Goal: Navigation & Orientation: Find specific page/section

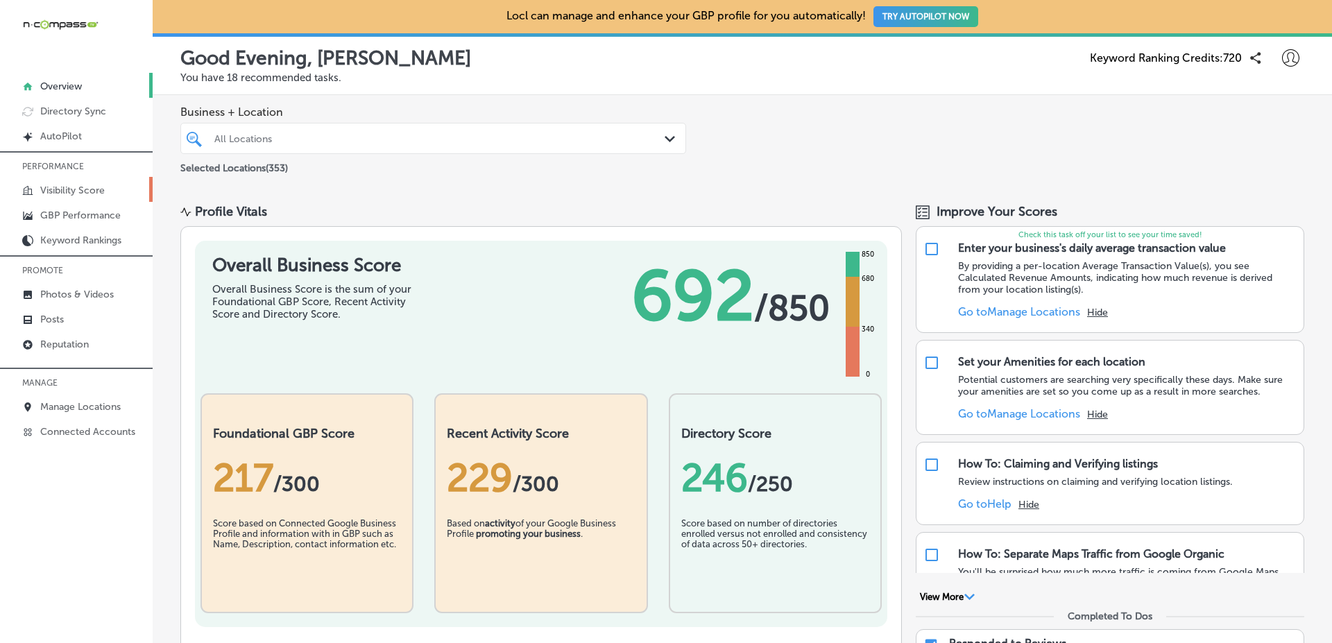
click at [108, 196] on link "Visibility Score" at bounding box center [76, 189] width 153 height 25
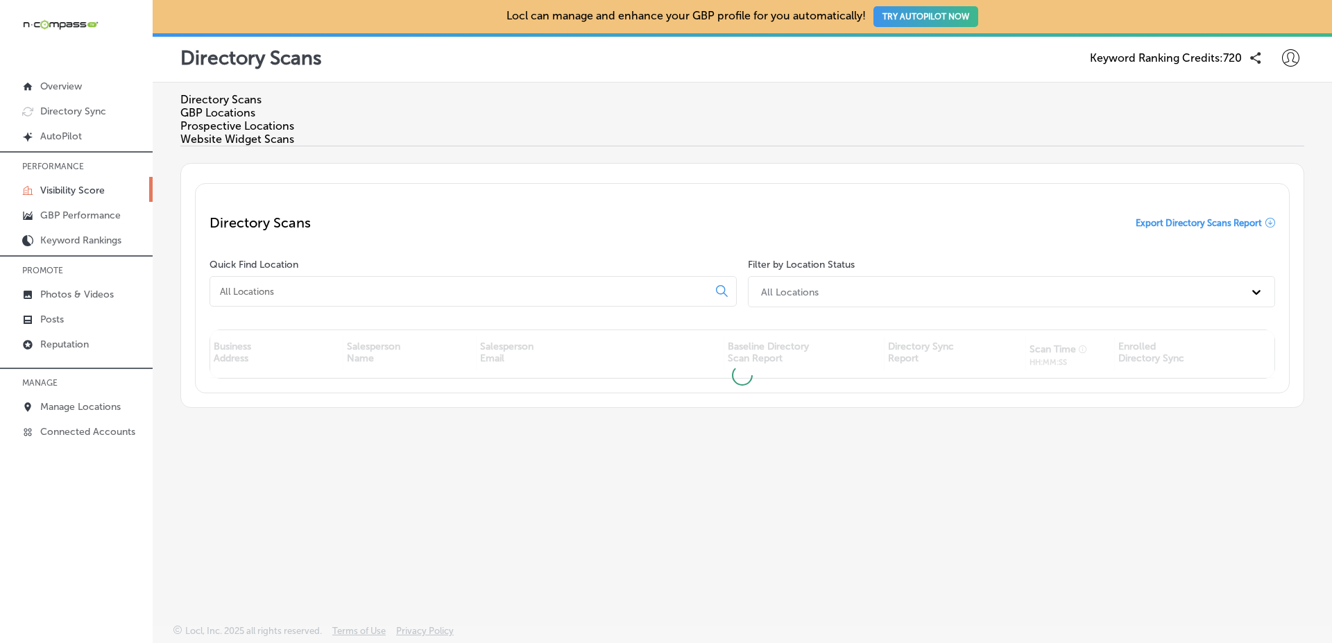
click at [1157, 198] on div "Directory Scans Export Directory Scans Report" at bounding box center [743, 223] width 1066 height 50
click at [1151, 210] on div "Directory Scans Export Directory Scans Report" at bounding box center [743, 223] width 1066 height 50
click at [1152, 218] on span "Export Directory Scans Report" at bounding box center [1199, 223] width 126 height 10
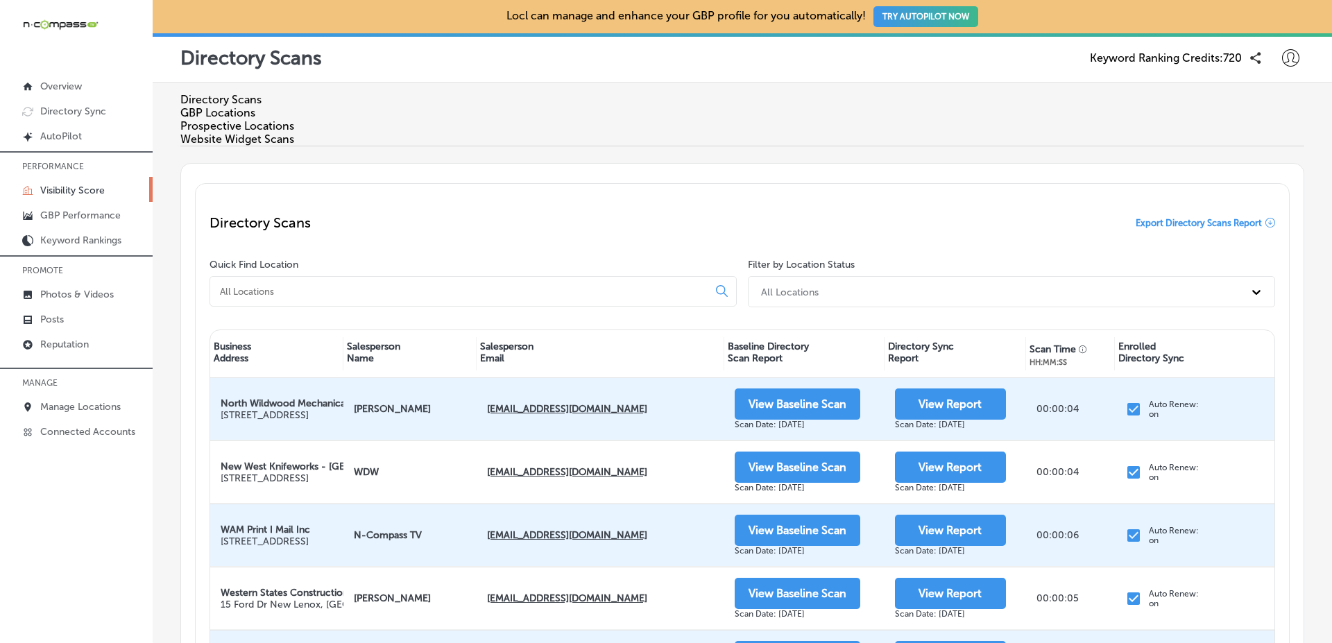
click at [765, 198] on div "Directory Scans Export Directory Scans Report" at bounding box center [743, 223] width 1066 height 50
click at [1286, 63] on icon at bounding box center [1290, 57] width 17 height 17
click at [1254, 187] on p "Log Out" at bounding box center [1261, 179] width 42 height 17
